Goal: Complete application form

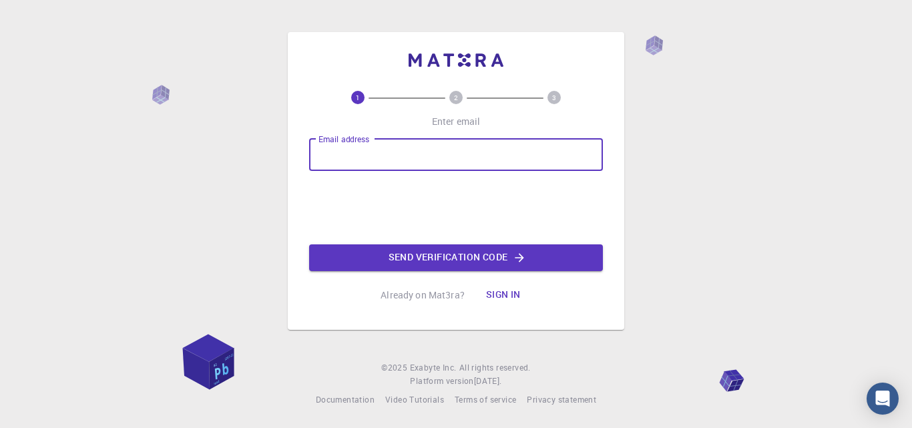
click at [389, 159] on input "Email address" at bounding box center [456, 155] width 294 height 32
drag, startPoint x: 419, startPoint y: 144, endPoint x: 419, endPoint y: 153, distance: 9.4
click at [419, 146] on input "Email address" at bounding box center [456, 155] width 294 height 32
type input "[EMAIL_ADDRESS][DOMAIN_NAME]"
click at [527, 257] on button "Send verification code" at bounding box center [456, 257] width 294 height 27
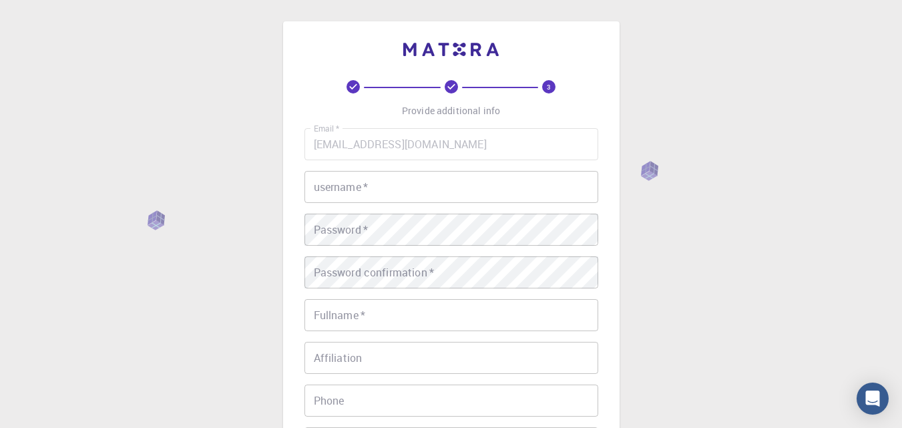
click at [376, 195] on input "username   *" at bounding box center [452, 187] width 294 height 32
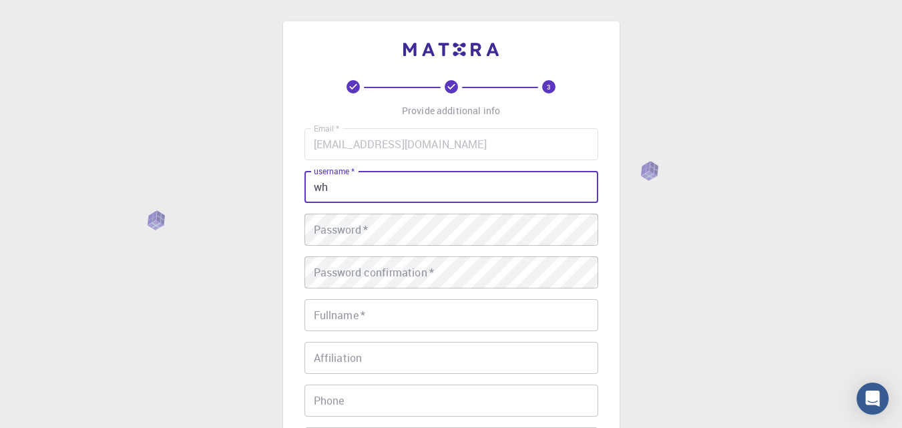
type input "w"
type input "wahabhassan"
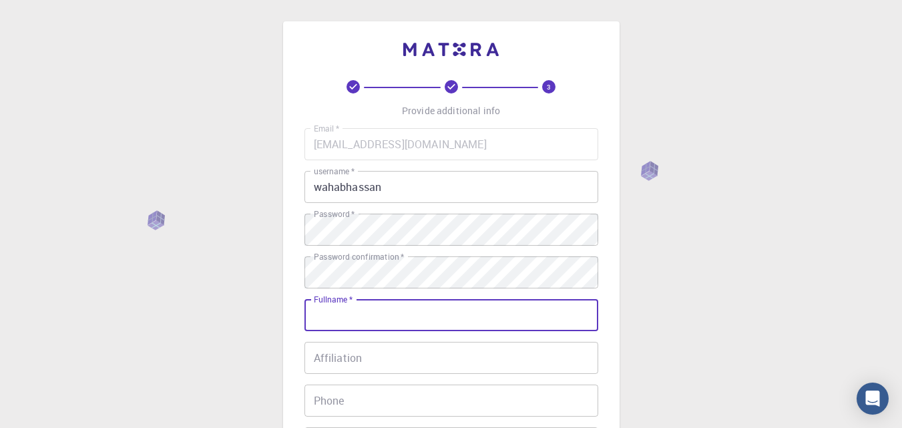
click at [369, 325] on input "Fullname   *" at bounding box center [452, 315] width 294 height 32
drag, startPoint x: 369, startPoint y: 325, endPoint x: 384, endPoint y: 411, distance: 87.4
click at [384, 411] on div "Email   * [EMAIL_ADDRESS][DOMAIN_NAME] Email   * username   * wahabhassan usern…" at bounding box center [452, 311] width 294 height 367
type input "[PERSON_NAME]"
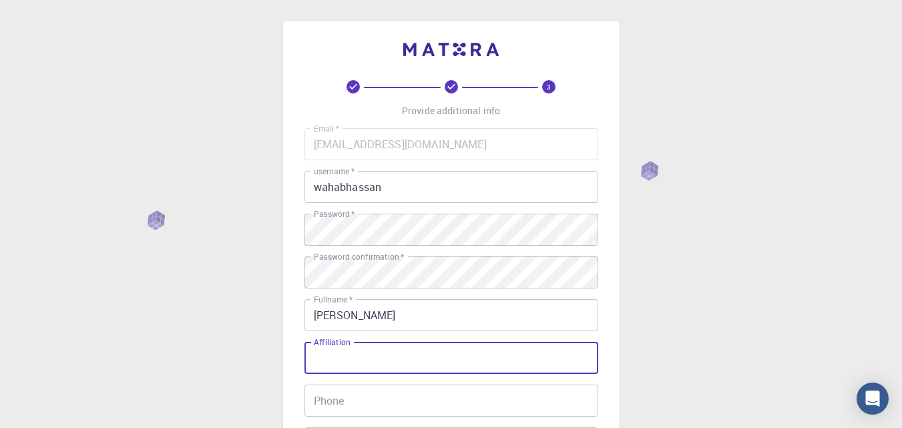
click at [365, 361] on input "Affiliation" at bounding box center [452, 358] width 294 height 32
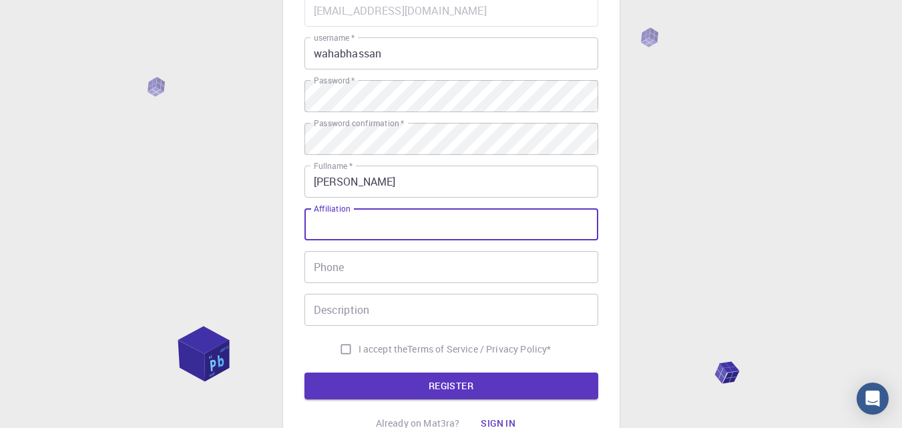
scroll to position [135, 0]
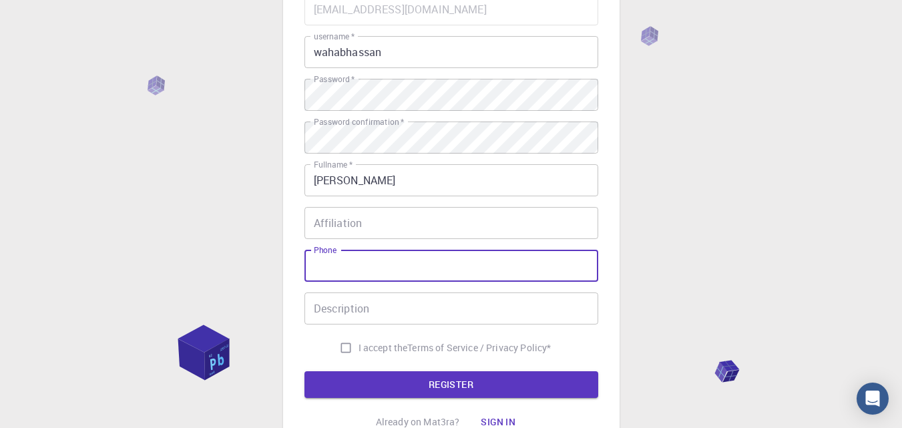
click at [377, 275] on input "Phone" at bounding box center [452, 266] width 294 height 32
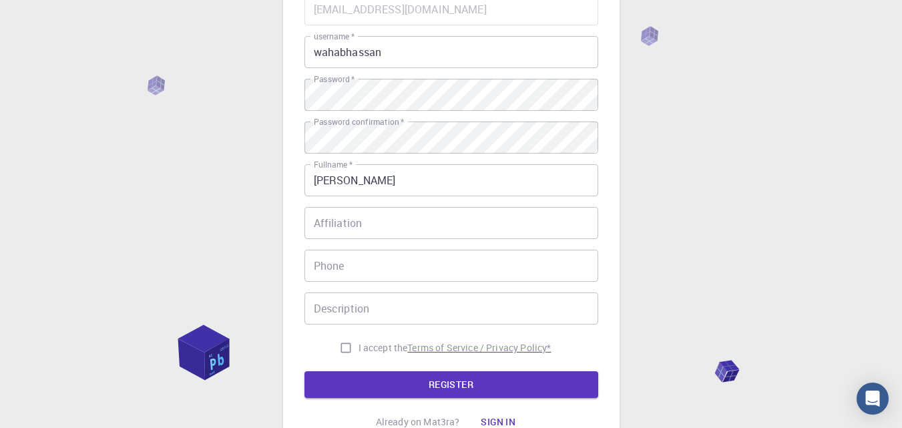
click at [485, 347] on p "Terms of Service / Privacy Policy *" at bounding box center [479, 347] width 144 height 13
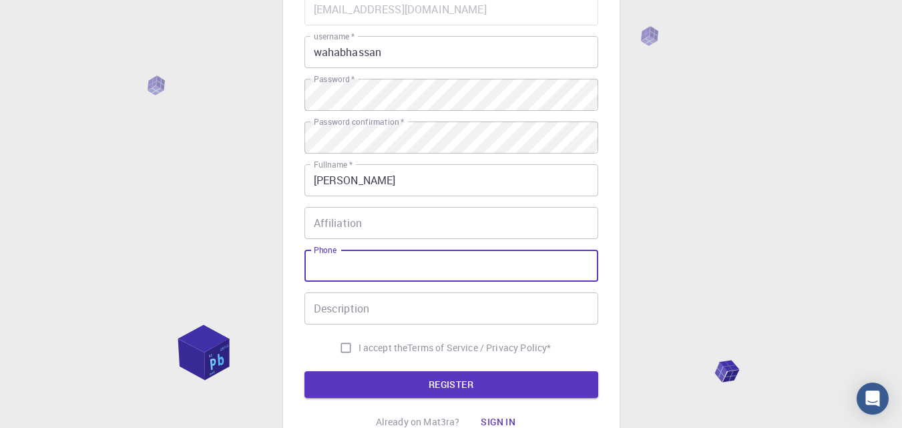
click at [379, 256] on input "Phone" at bounding box center [452, 266] width 294 height 32
click at [321, 265] on input "03345563686" at bounding box center [452, 266] width 294 height 32
type input "0923345563686"
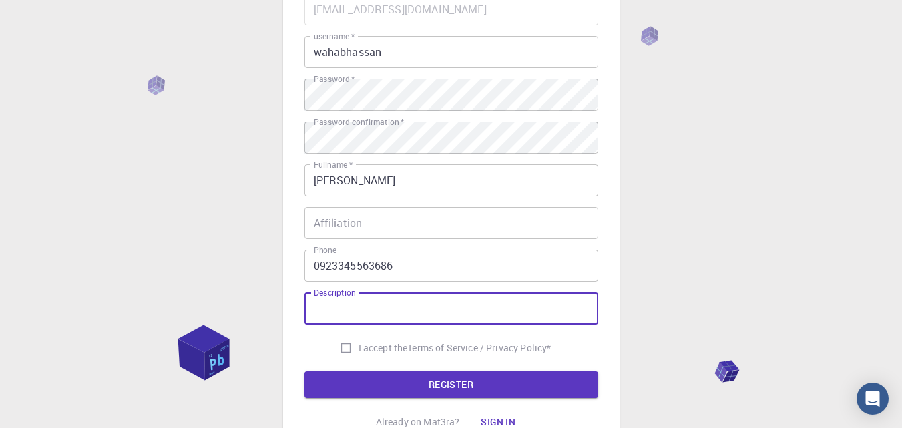
click at [364, 309] on input "Description" at bounding box center [452, 309] width 294 height 32
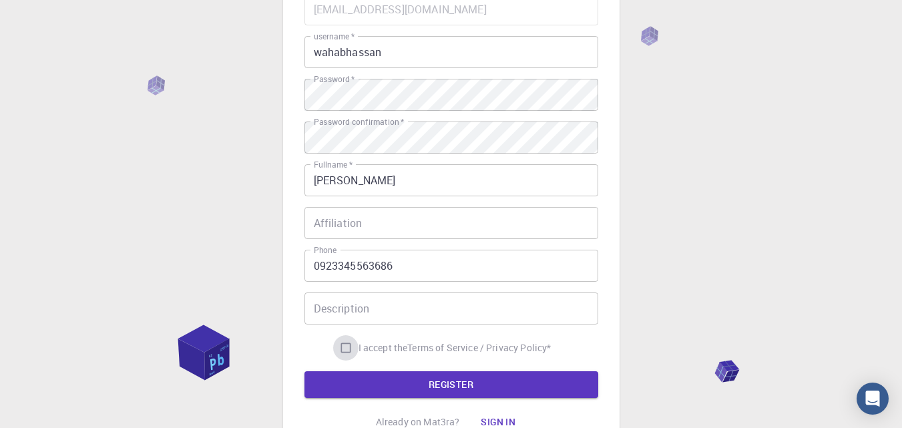
click at [347, 345] on input "I accept the Terms of Service / Privacy Policy *" at bounding box center [345, 347] width 25 height 25
checkbox input "true"
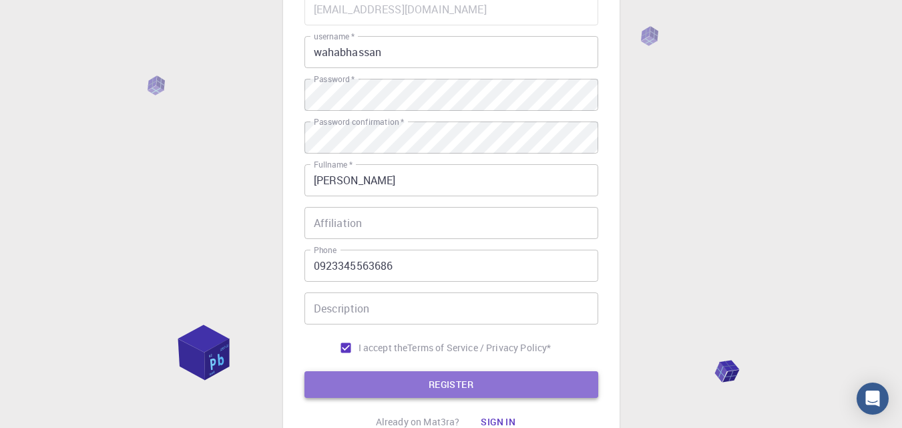
click at [377, 382] on button "REGISTER" at bounding box center [452, 384] width 294 height 27
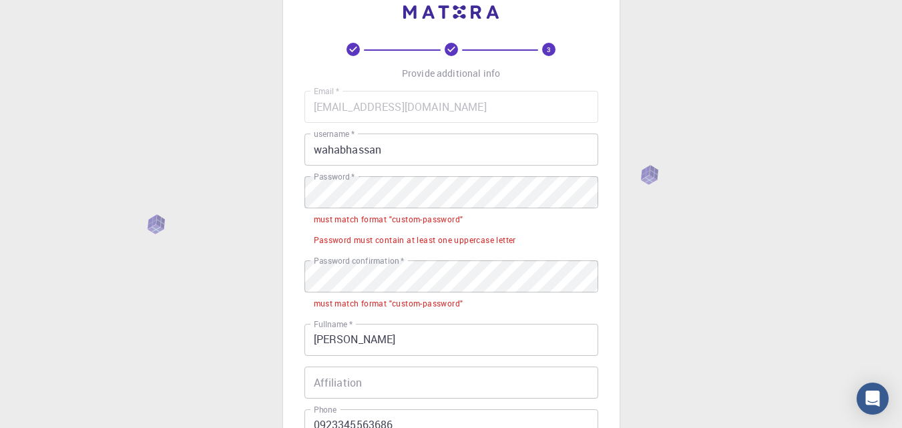
scroll to position [35, 0]
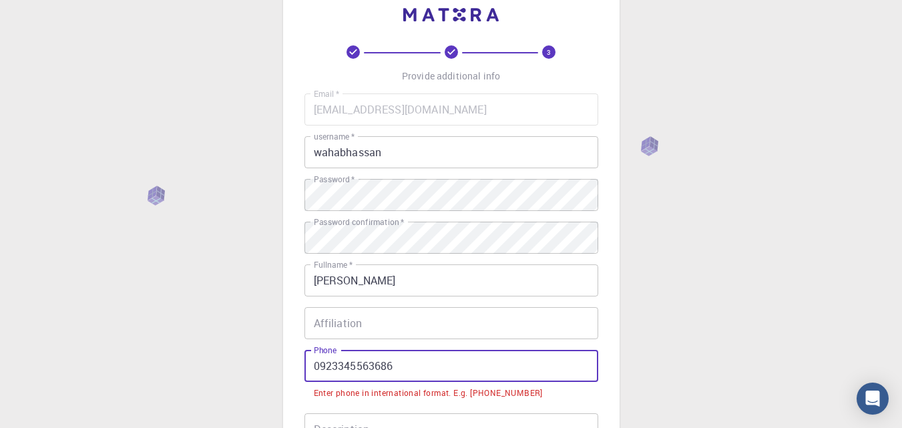
click at [319, 363] on input "0923345563686" at bounding box center [452, 366] width 294 height 32
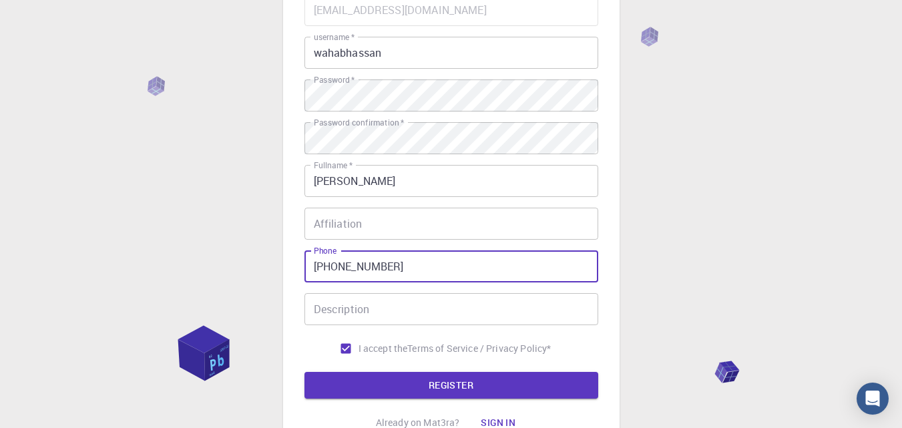
scroll to position [135, 0]
type input "[PHONE_NUMBER]"
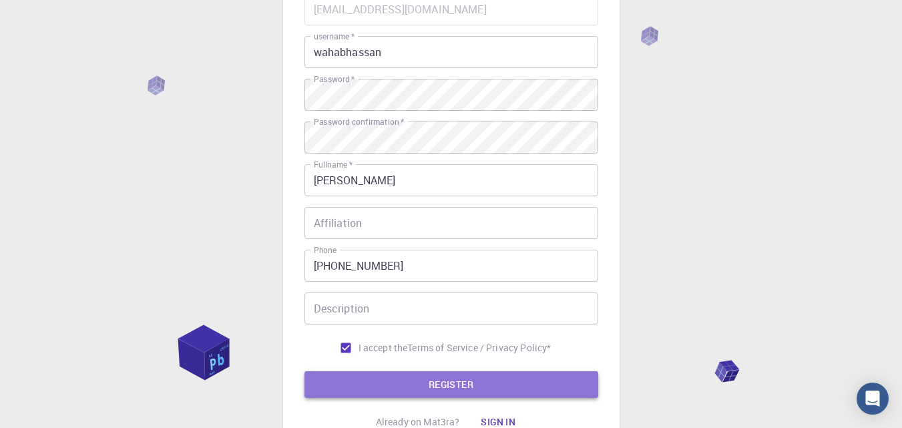
click at [411, 377] on button "REGISTER" at bounding box center [452, 384] width 294 height 27
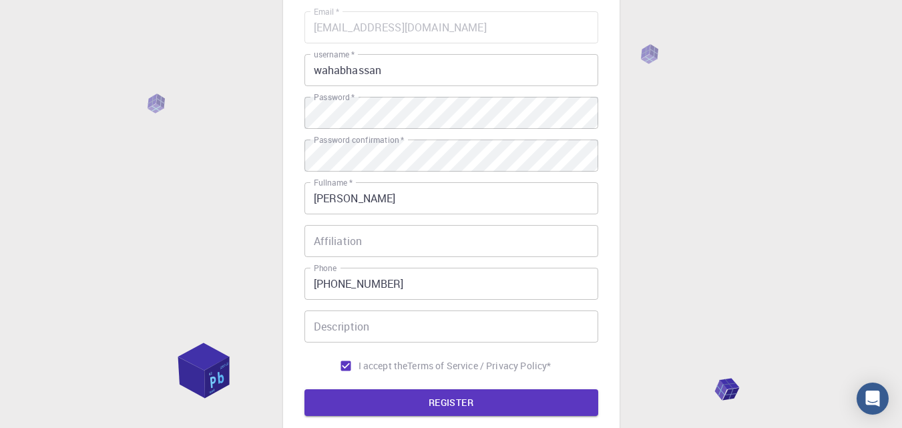
scroll to position [252, 0]
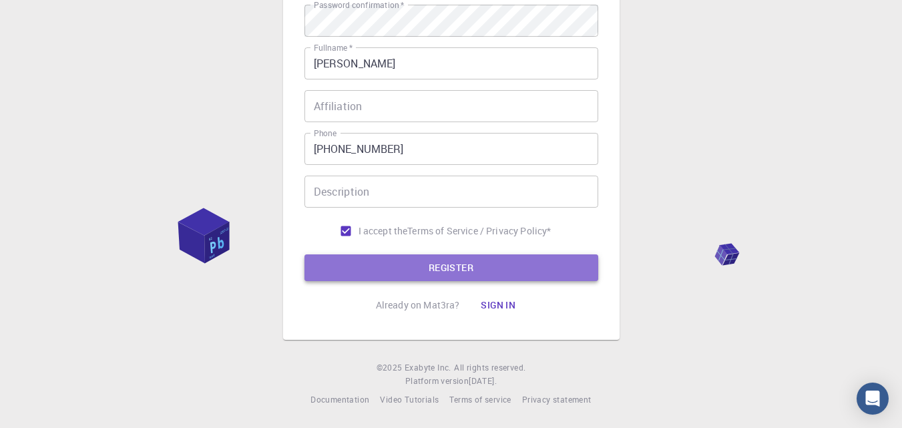
click at [458, 265] on button "REGISTER" at bounding box center [452, 267] width 294 height 27
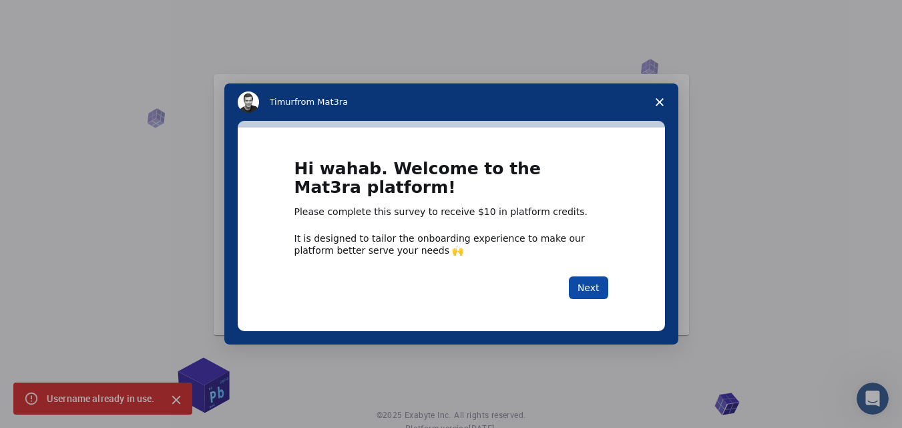
click at [588, 277] on button "Next" at bounding box center [588, 288] width 39 height 23
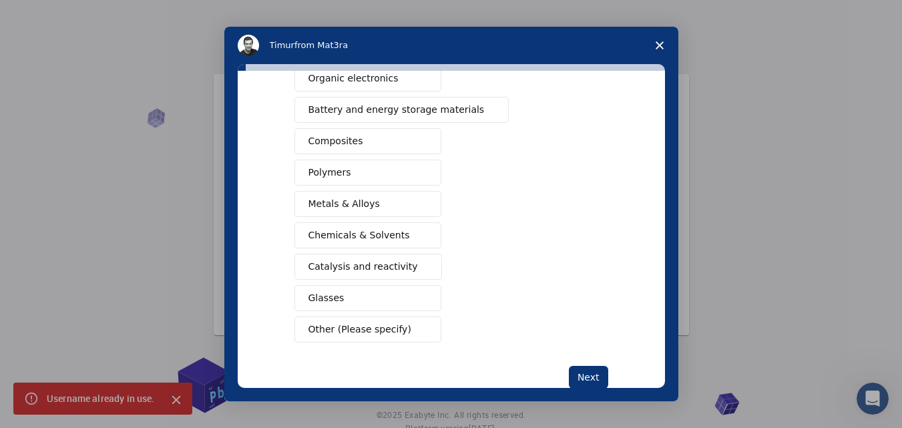
scroll to position [216, 0]
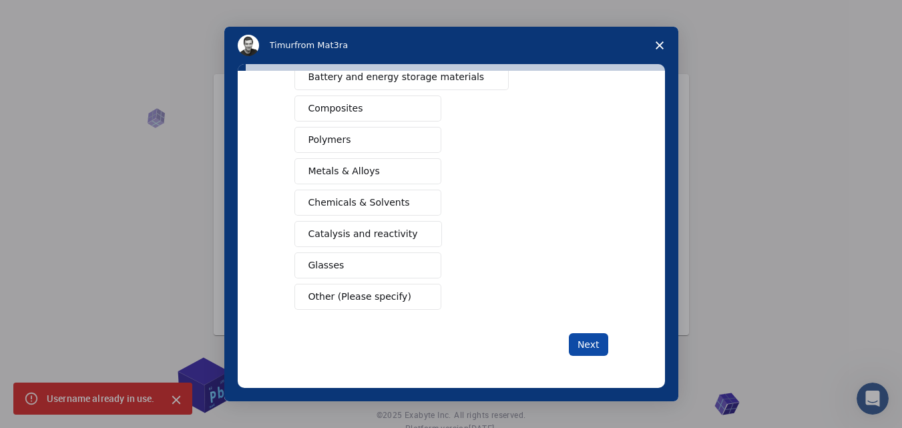
click at [594, 353] on button "Next" at bounding box center [588, 344] width 39 height 23
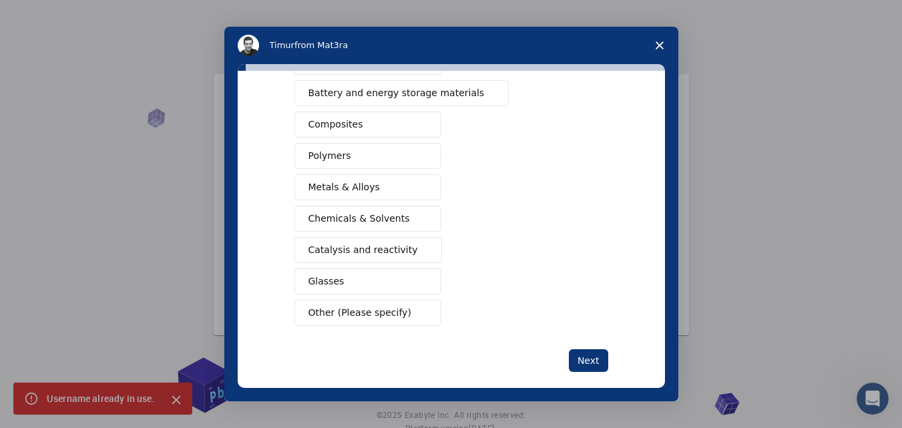
scroll to position [154, 0]
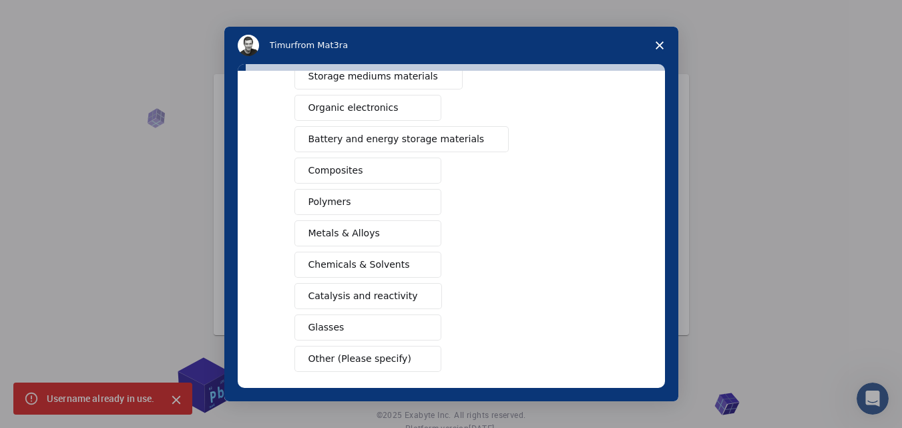
click at [347, 366] on span "Other (Please specify)" at bounding box center [360, 359] width 103 height 14
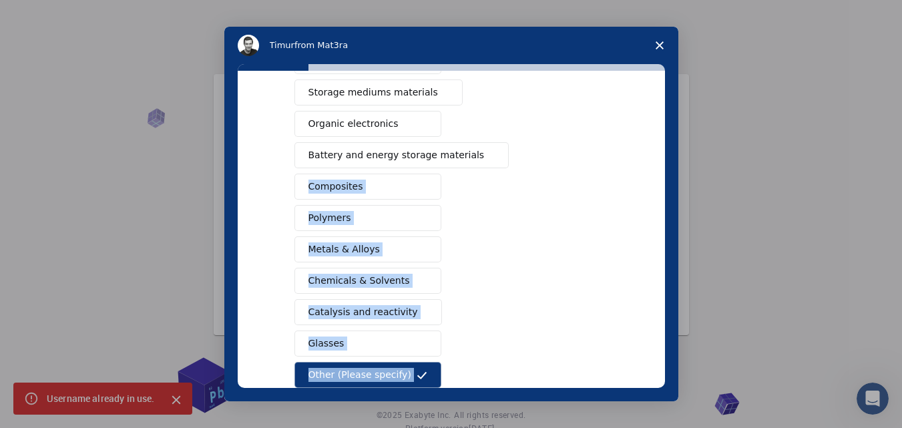
drag, startPoint x: 607, startPoint y: 313, endPoint x: 594, endPoint y: 222, distance: 91.6
click at [595, 223] on div "What type(s) of materials are you interested in? Semiconductors Solar energy ma…" at bounding box center [451, 229] width 427 height 317
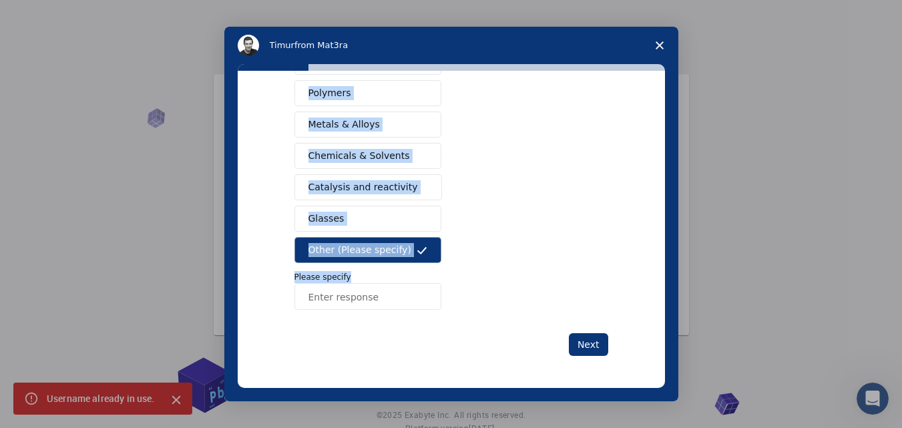
click at [526, 265] on div "Semiconductors Solar energy materials Storage mediums materials Organic electro…" at bounding box center [452, 101] width 314 height 418
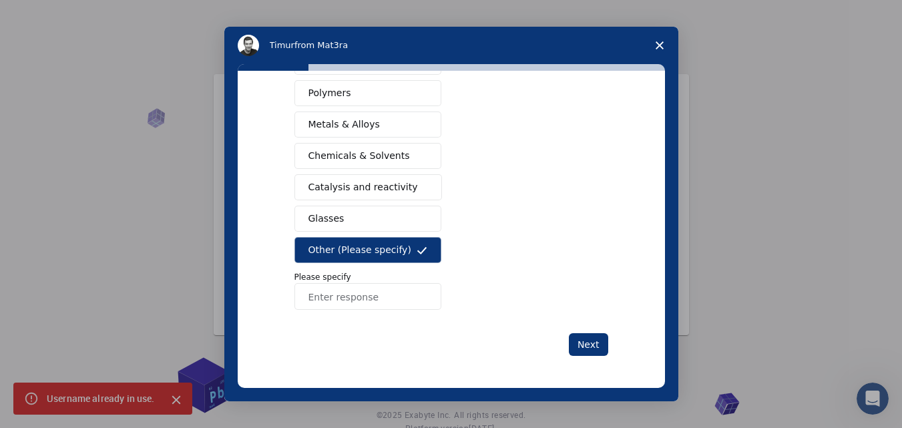
click at [329, 297] on input "Enter response" at bounding box center [368, 296] width 147 height 27
type input "normal gadget"
click at [587, 349] on button "Next" at bounding box center [588, 344] width 39 height 23
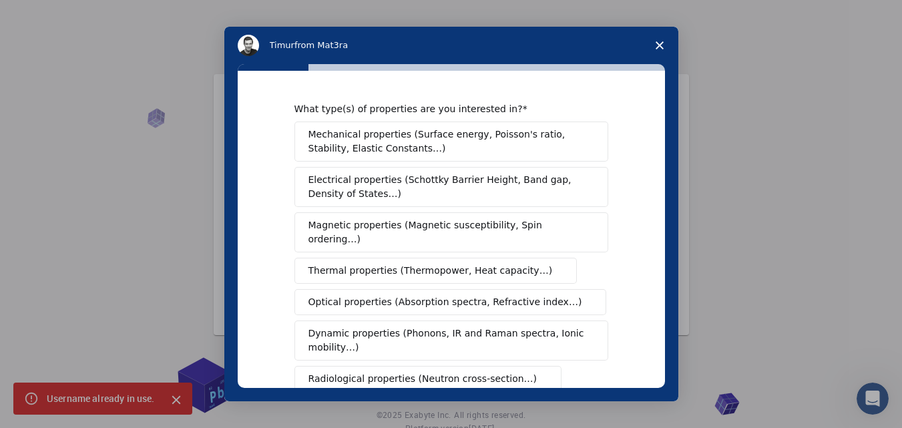
click at [481, 137] on span "Mechanical properties (Surface energy, Poisson's ratio, Stability, Elastic Cons…" at bounding box center [448, 142] width 279 height 28
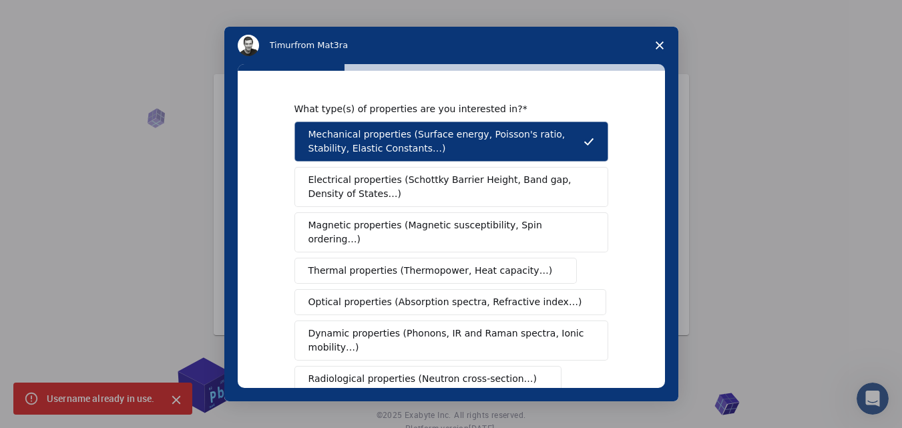
scroll to position [286, 0]
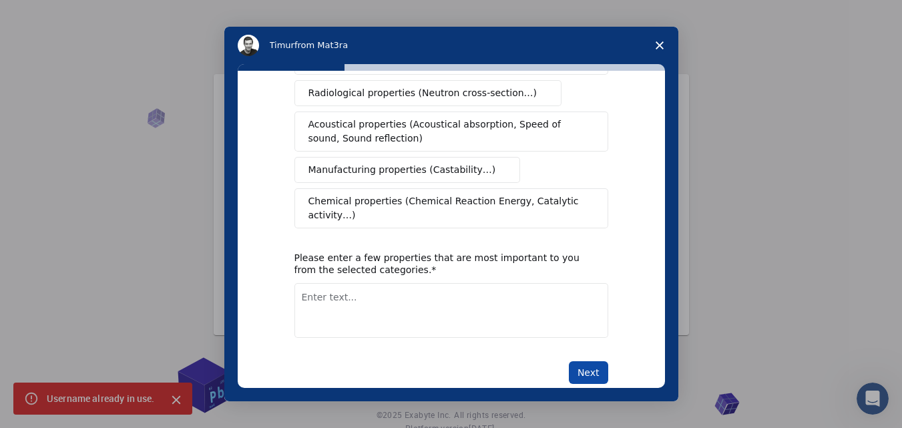
click at [588, 361] on button "Next" at bounding box center [588, 372] width 39 height 23
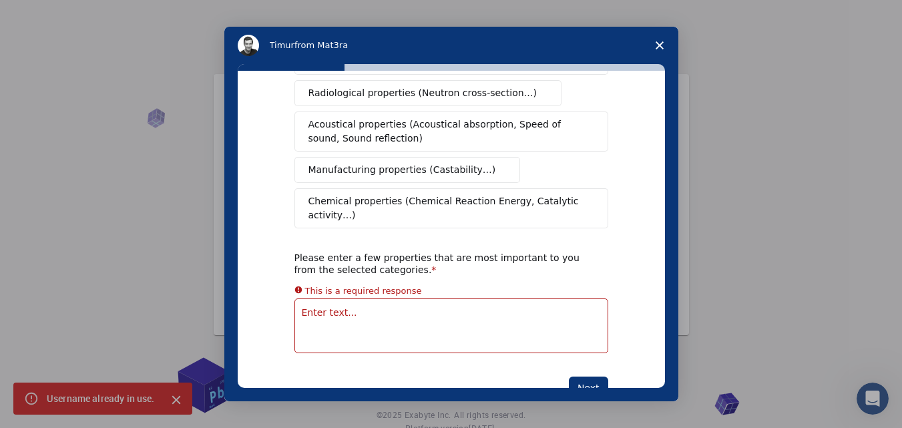
click at [330, 299] on textarea "Enter text..." at bounding box center [452, 326] width 314 height 55
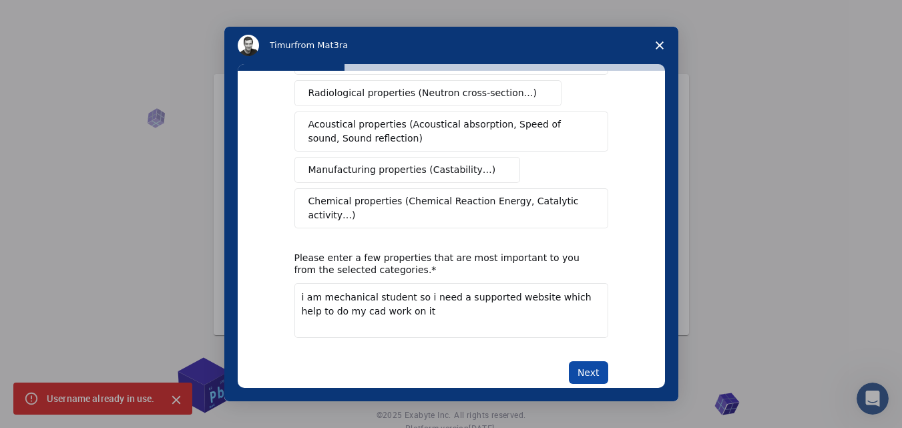
type textarea "i am mechanical student so i need a supported website which help to do my cad w…"
click at [584, 361] on button "Next" at bounding box center [588, 372] width 39 height 23
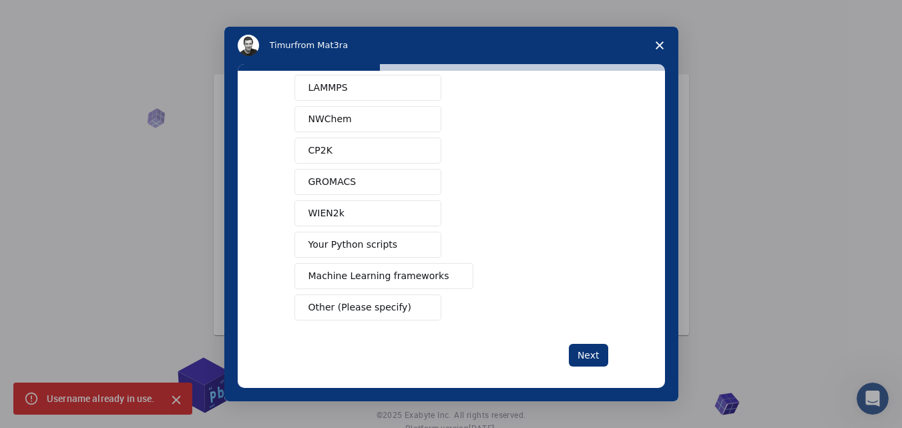
scroll to position [120, 0]
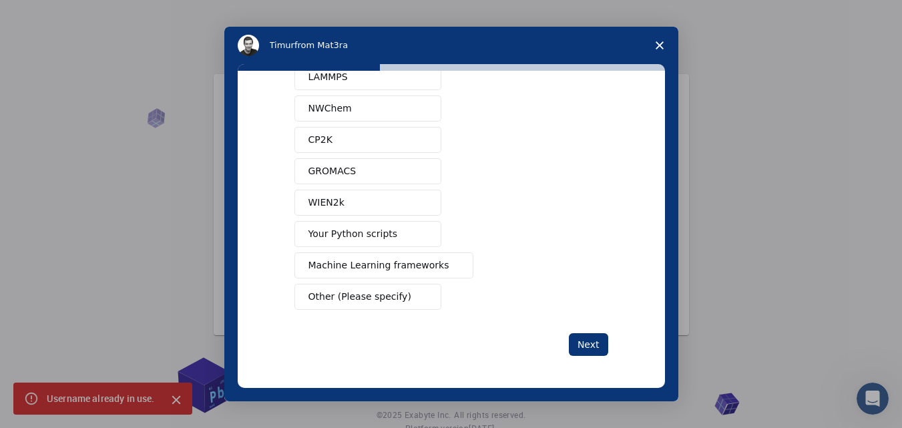
click at [381, 299] on span "Other (Please specify)" at bounding box center [360, 297] width 103 height 14
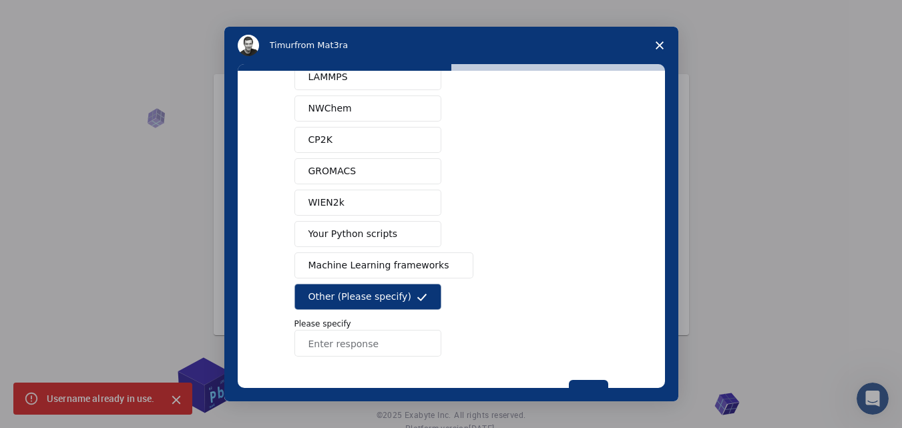
click at [347, 344] on input "Enter response" at bounding box center [368, 343] width 147 height 27
type input "c"
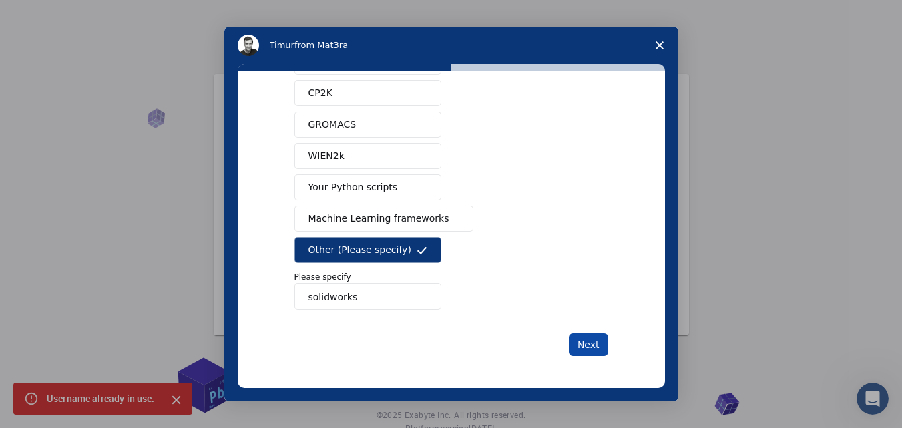
type input "solidworks"
click at [579, 338] on button "Next" at bounding box center [588, 344] width 39 height 23
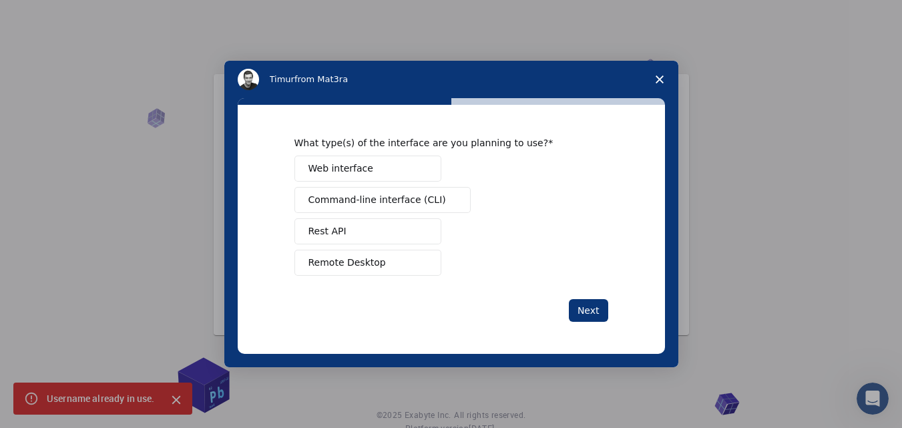
scroll to position [0, 0]
click at [389, 260] on button "Remote Desktop" at bounding box center [368, 263] width 147 height 26
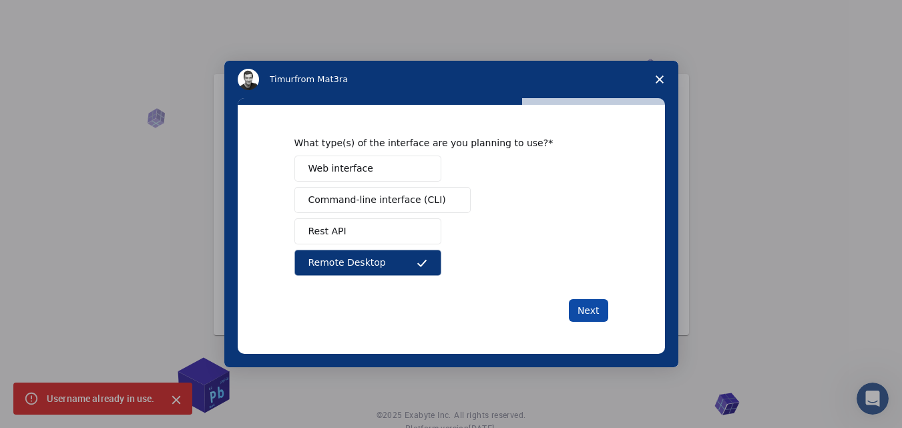
click at [587, 315] on button "Next" at bounding box center [588, 310] width 39 height 23
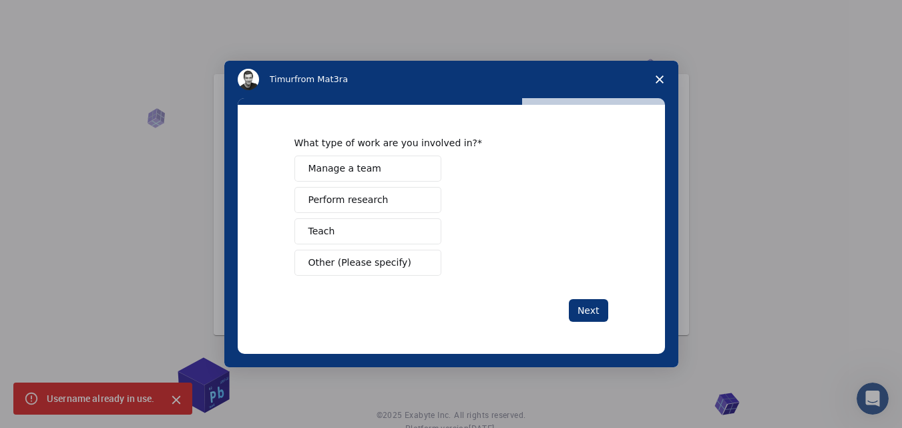
click at [587, 315] on button "Next" at bounding box center [588, 310] width 39 height 23
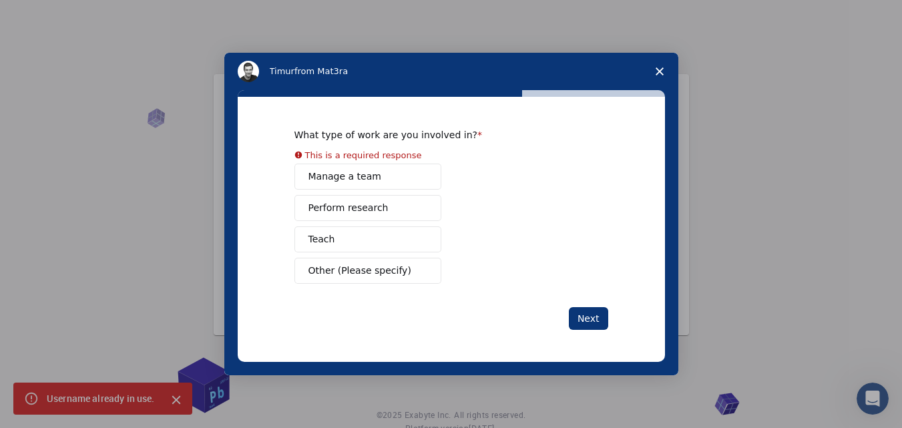
click at [385, 236] on button "Teach" at bounding box center [368, 239] width 147 height 26
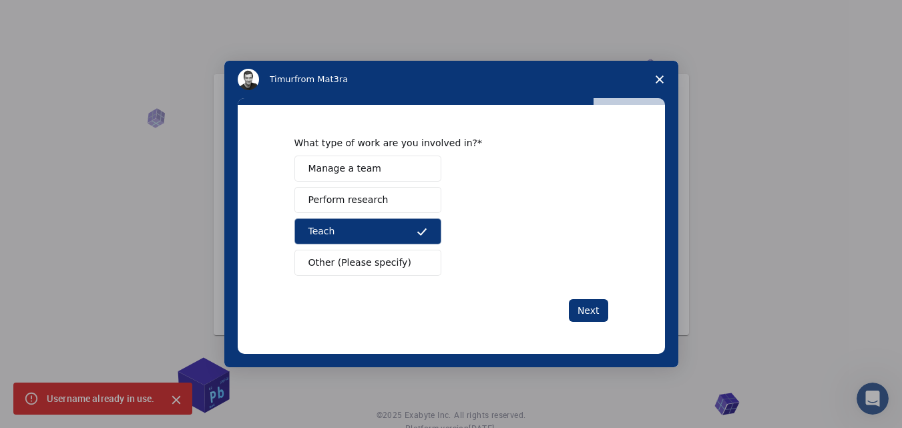
click at [382, 261] on span "Other (Please specify)" at bounding box center [360, 263] width 103 height 14
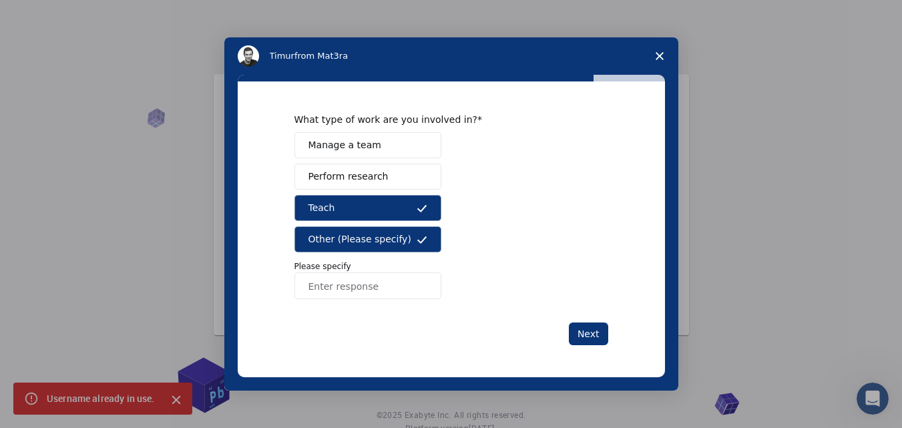
click at [352, 298] on input "Enter response" at bounding box center [368, 286] width 147 height 27
type input "learner"
click at [409, 214] on button "Teach" at bounding box center [368, 208] width 147 height 26
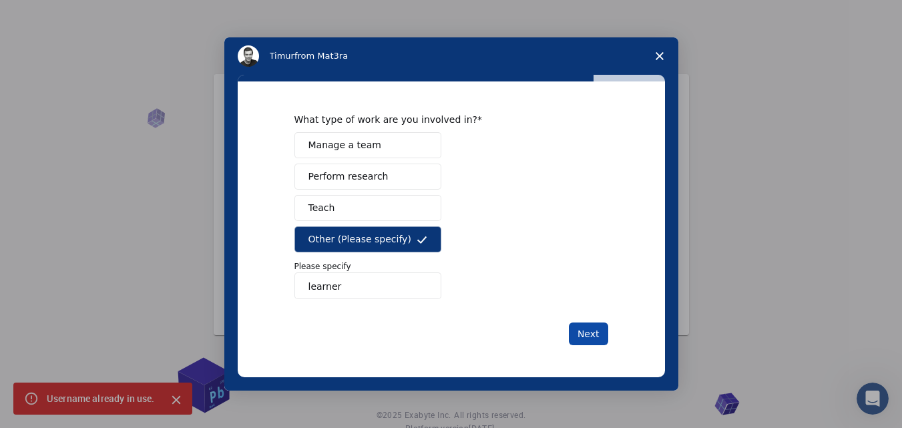
click at [579, 324] on button "Next" at bounding box center [588, 334] width 39 height 23
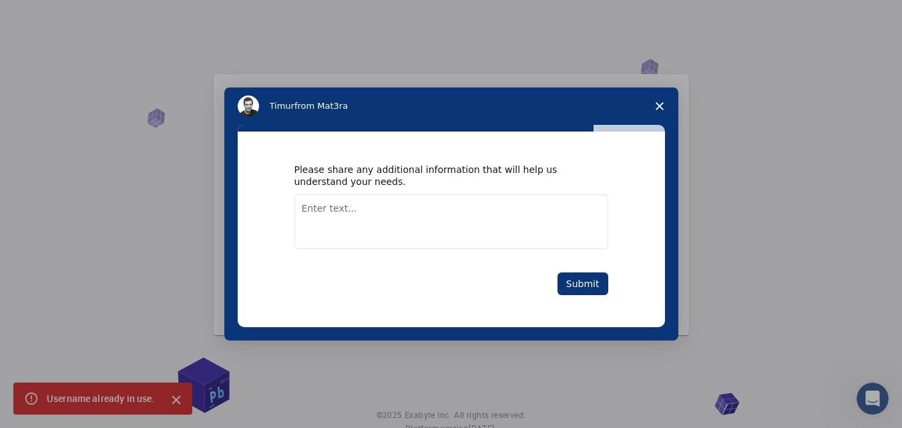
click at [362, 206] on textarea "Enter text..." at bounding box center [452, 221] width 314 height 55
click at [592, 285] on button "Submit" at bounding box center [583, 284] width 51 height 23
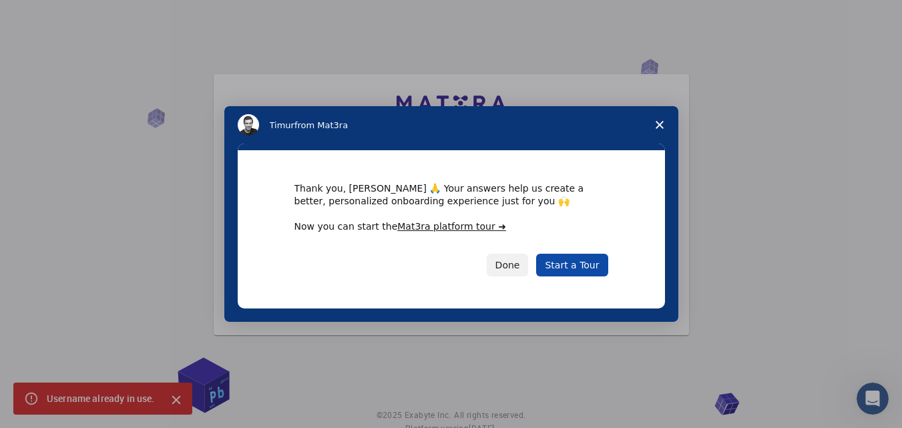
click at [565, 264] on link "Start a Tour" at bounding box center [571, 265] width 71 height 23
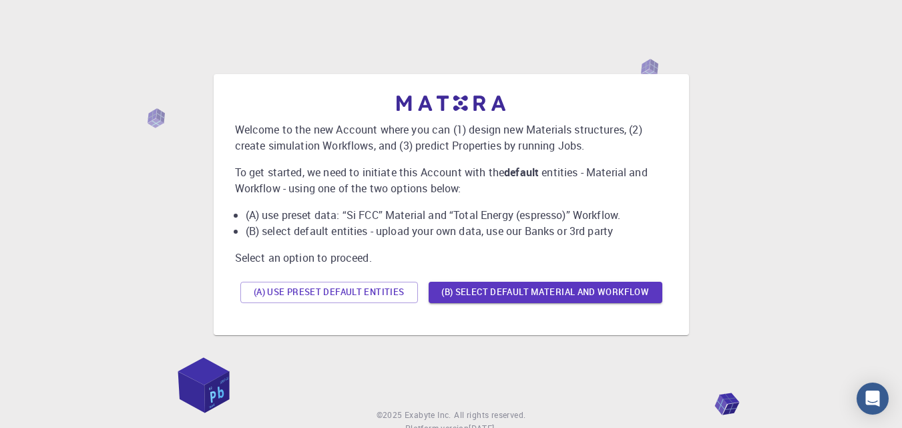
click at [387, 294] on button "(A) Use preset default entities" at bounding box center [329, 292] width 178 height 21
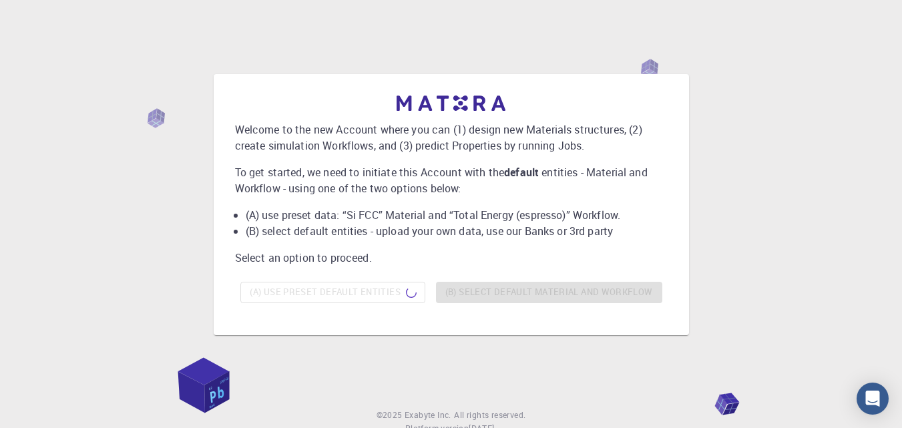
scroll to position [47, 0]
